Goal: Transaction & Acquisition: Purchase product/service

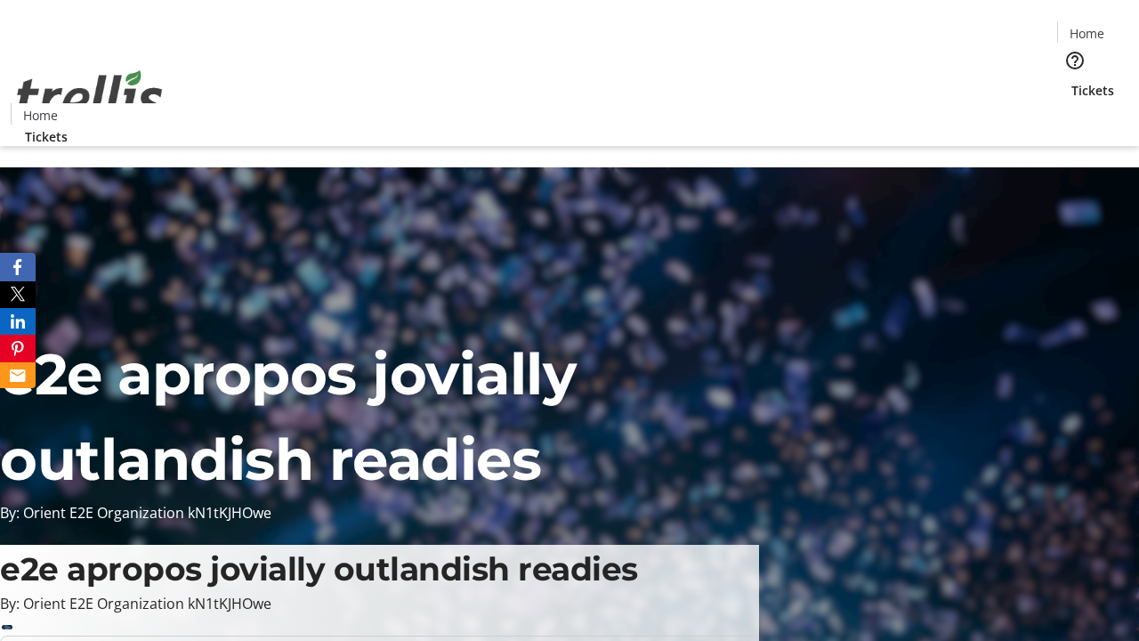
click at [1072, 81] on span "Tickets" at bounding box center [1093, 90] width 43 height 19
